Goal: Information Seeking & Learning: Learn about a topic

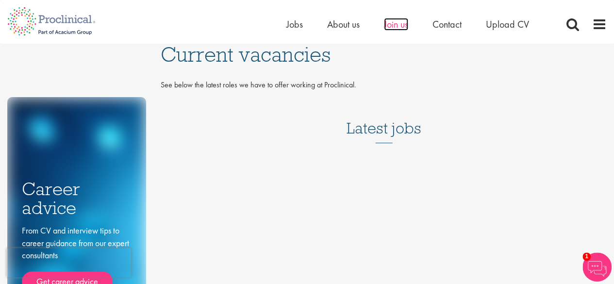
click at [393, 20] on span "Join us" at bounding box center [396, 24] width 24 height 13
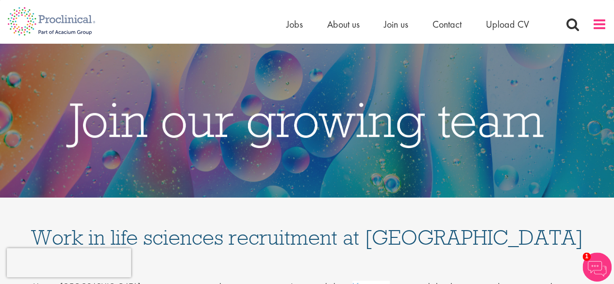
click at [600, 27] on span at bounding box center [599, 24] width 15 height 15
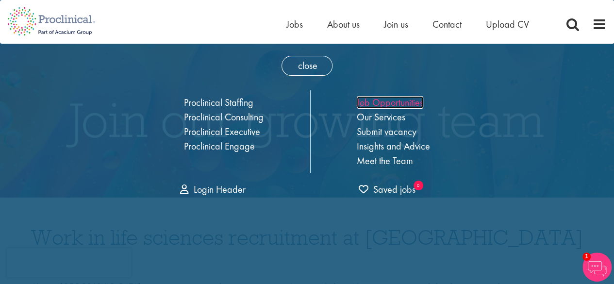
click at [376, 101] on link "Job Opportunities" at bounding box center [389, 102] width 66 height 13
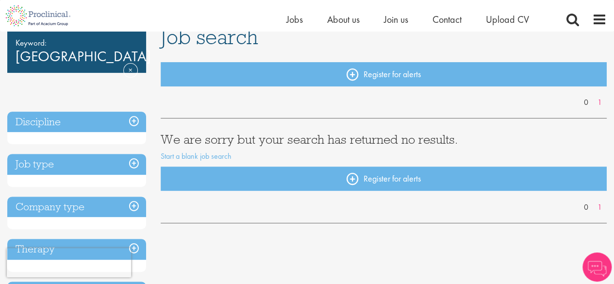
scroll to position [59, 0]
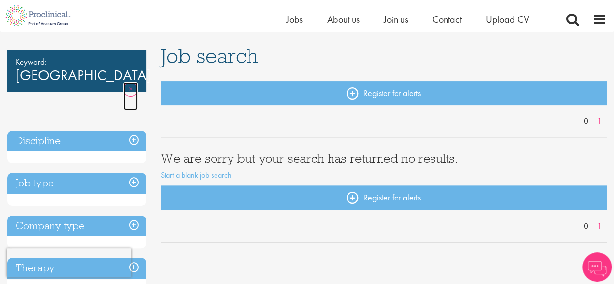
click at [126, 82] on link "Remove" at bounding box center [130, 96] width 15 height 28
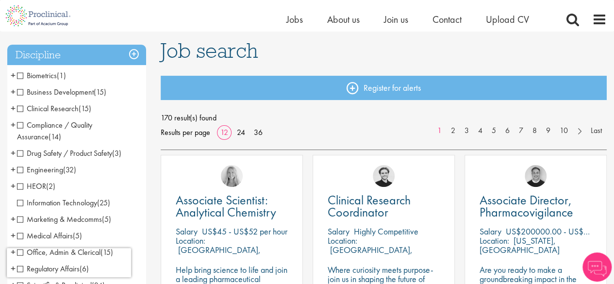
scroll to position [92, 0]
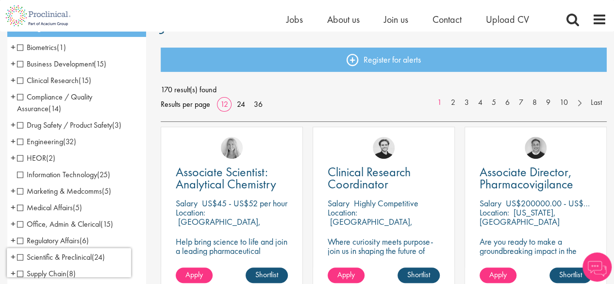
click at [18, 80] on span "Clinical Research" at bounding box center [48, 80] width 62 height 10
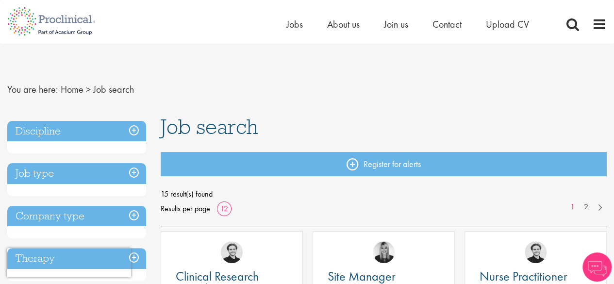
click at [135, 129] on h3 "Discipline" at bounding box center [76, 131] width 139 height 21
click at [137, 129] on h3 "Discipline" at bounding box center [76, 131] width 139 height 21
click at [136, 129] on h3 "Discipline" at bounding box center [76, 131] width 139 height 21
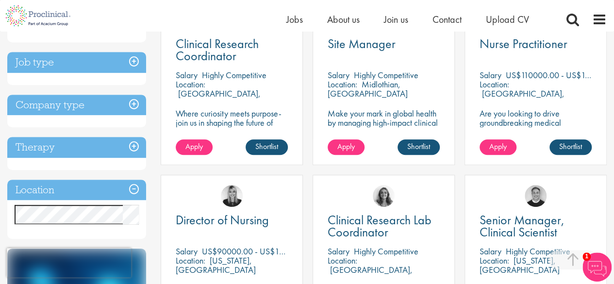
scroll to position [218, 0]
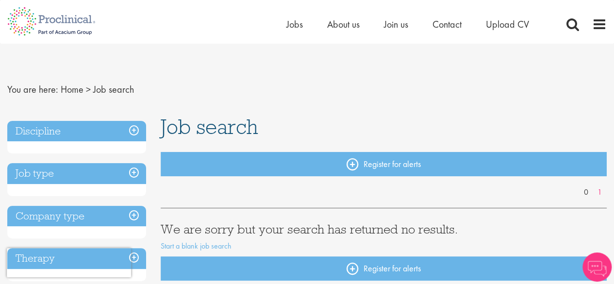
click at [136, 129] on h3 "Discipline" at bounding box center [76, 131] width 139 height 21
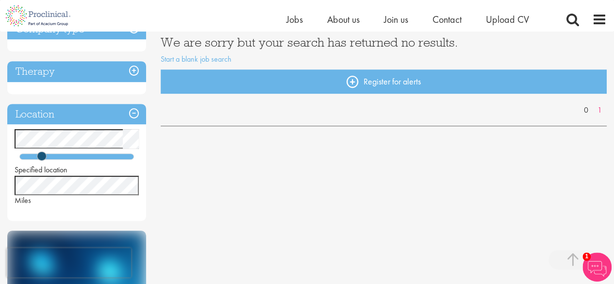
scroll to position [181, 0]
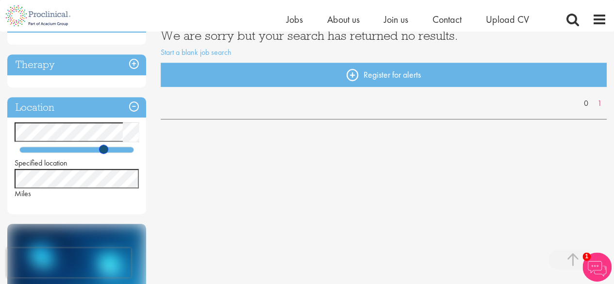
drag, startPoint x: 41, startPoint y: 149, endPoint x: 111, endPoint y: 147, distance: 69.9
click at [108, 147] on span at bounding box center [103, 149] width 9 height 9
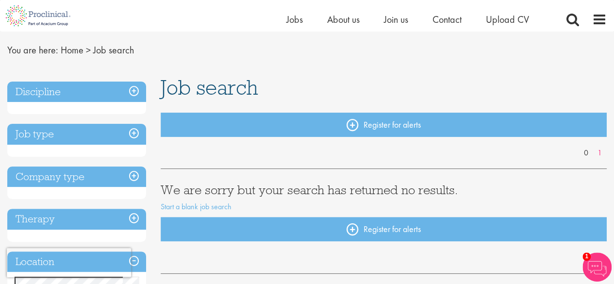
scroll to position [8, 0]
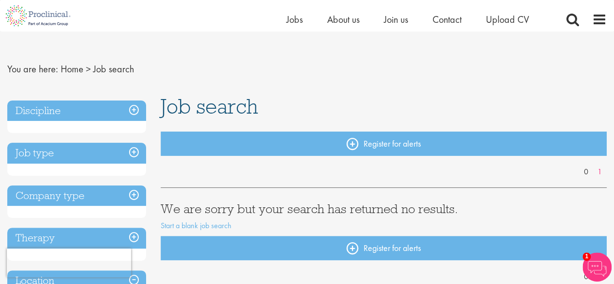
click at [134, 108] on h3 "Discipline" at bounding box center [76, 110] width 139 height 21
click at [133, 152] on h3 "Job type" at bounding box center [76, 153] width 139 height 21
click at [133, 109] on h3 "Discipline" at bounding box center [76, 110] width 139 height 21
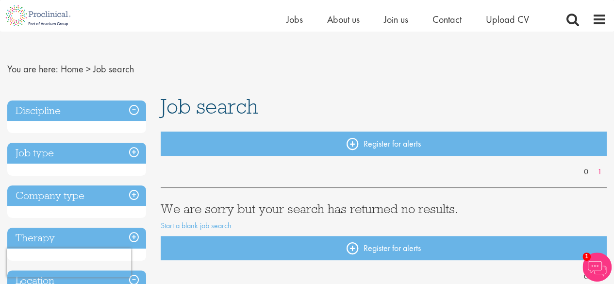
click at [133, 109] on h3 "Discipline" at bounding box center [76, 110] width 139 height 21
click at [82, 157] on h3 "Job type" at bounding box center [76, 153] width 139 height 21
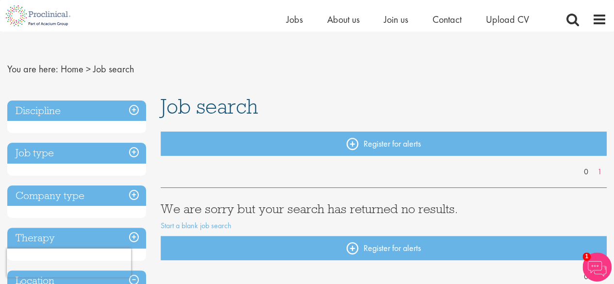
click at [94, 103] on h3 "Discipline" at bounding box center [76, 110] width 139 height 21
click at [133, 105] on h3 "Discipline" at bounding box center [76, 110] width 139 height 21
click at [137, 108] on h3 "Discipline" at bounding box center [76, 110] width 139 height 21
click at [137, 155] on h3 "Job type" at bounding box center [76, 153] width 139 height 21
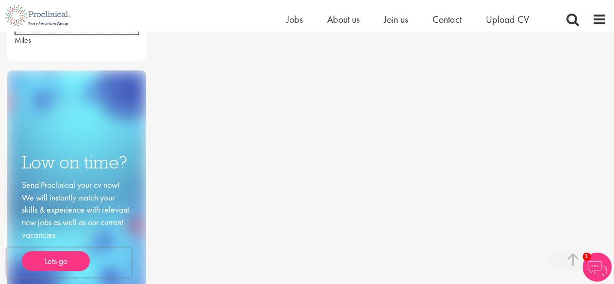
scroll to position [0, 0]
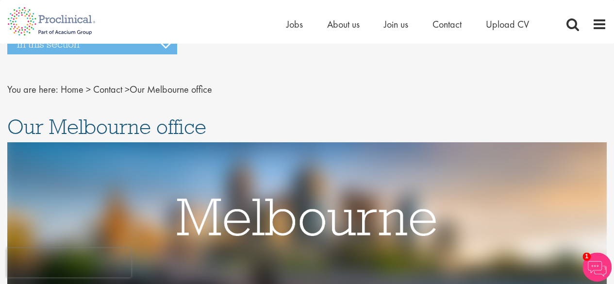
click at [283, 23] on div "Home Jobs About us Join us Contact Upload CV" at bounding box center [303, 18] width 606 height 36
click at [296, 25] on span "Jobs" at bounding box center [294, 24] width 16 height 13
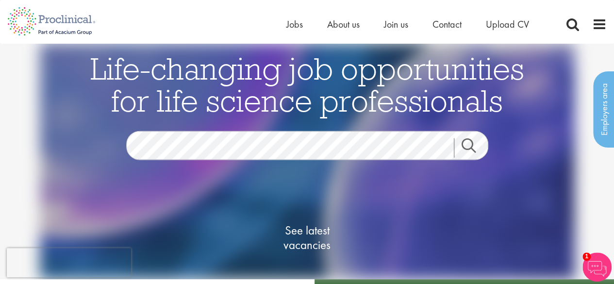
drag, startPoint x: 620, startPoint y: 29, endPoint x: 592, endPoint y: 63, distance: 44.0
click at [311, 228] on span "See latest vacancies" at bounding box center [307, 237] width 97 height 29
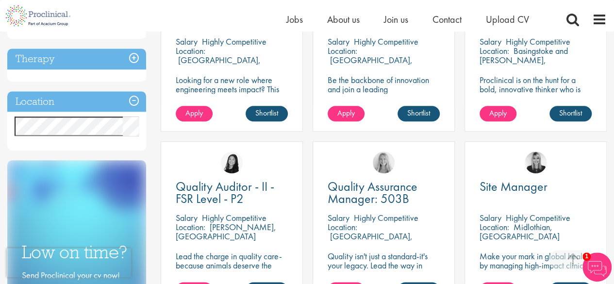
scroll to position [417, 0]
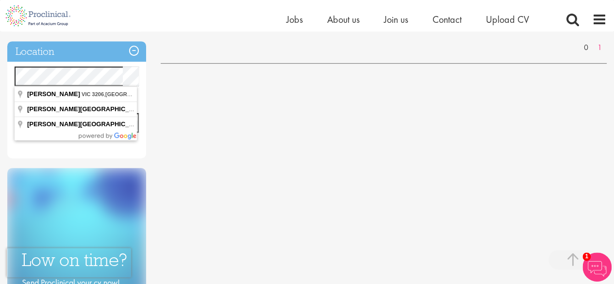
scroll to position [0, 0]
click at [288, 90] on div "Discipline Job type Company type Therapy Location Specified location Miles Low …" at bounding box center [307, 144] width 614 height 555
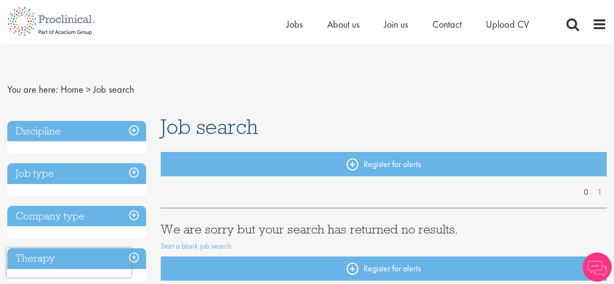
click at [613, 24] on div "Home Jobs About us Join us Contact Upload CV" at bounding box center [307, 18] width 614 height 36
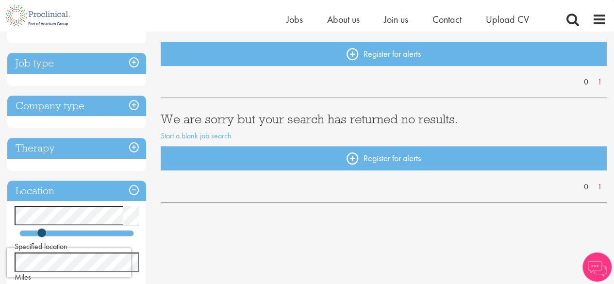
scroll to position [94, 0]
